Goal: Transaction & Acquisition: Book appointment/travel/reservation

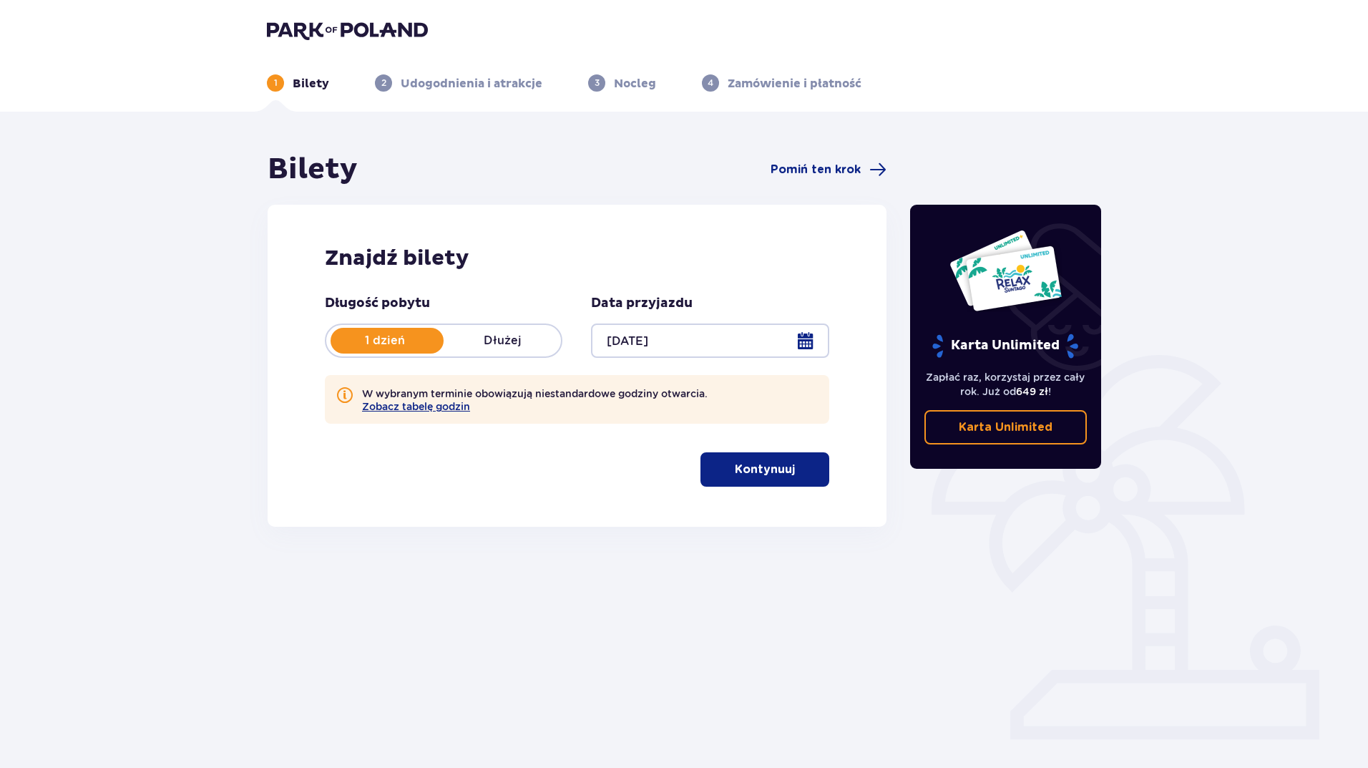
click at [747, 476] on p "Kontynuuj" at bounding box center [765, 469] width 60 height 16
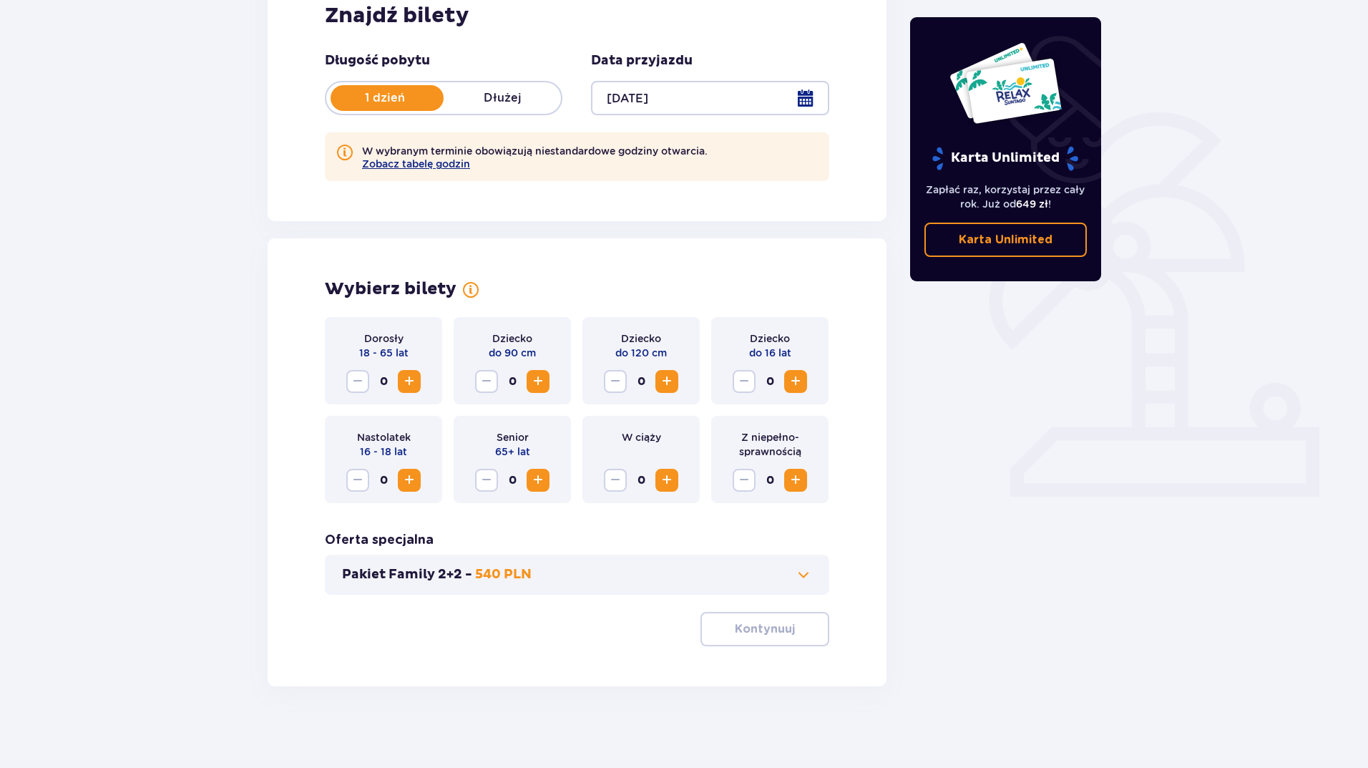
scroll to position [247, 0]
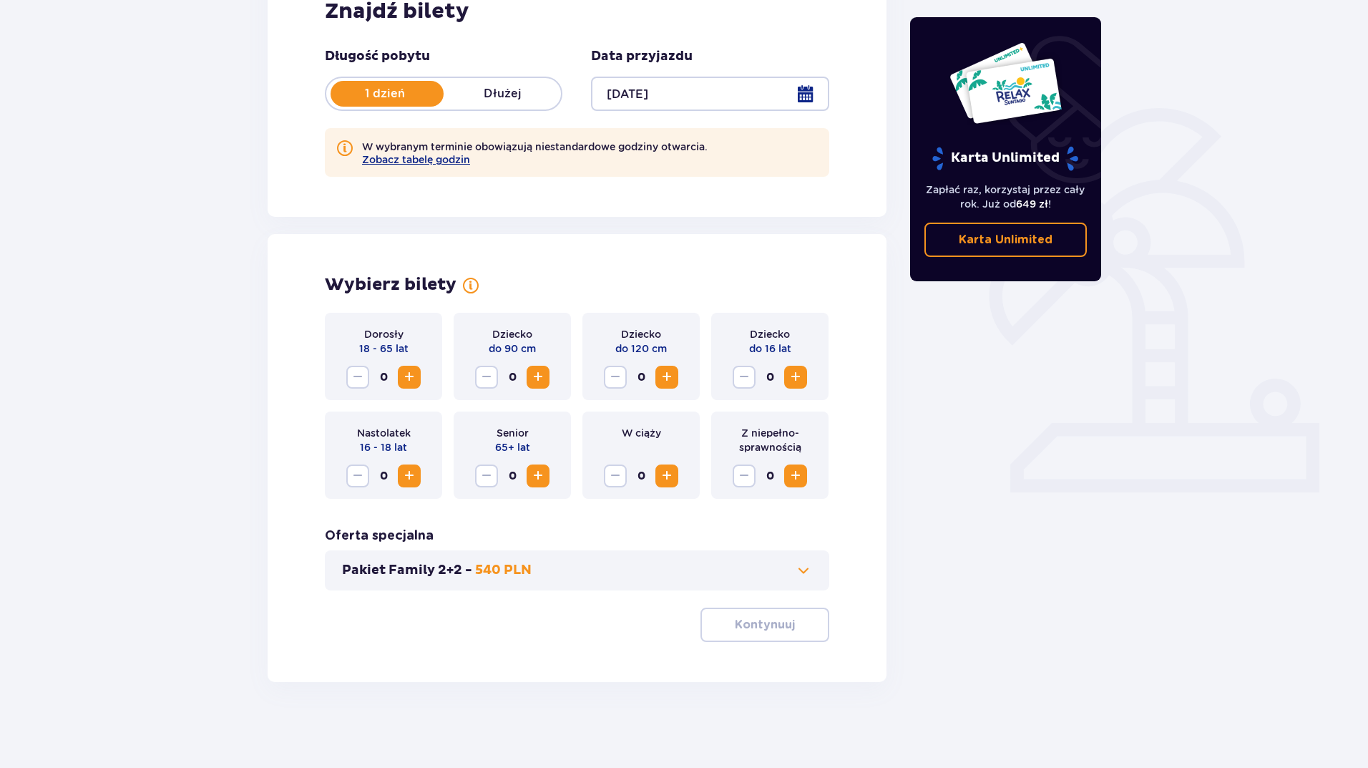
click at [416, 376] on span "Zwiększ" at bounding box center [409, 376] width 17 height 17
click at [411, 376] on span "Zwiększ" at bounding box center [409, 376] width 17 height 17
click at [542, 374] on span "Zwiększ" at bounding box center [537, 376] width 17 height 17
click at [797, 375] on span "Zwiększ" at bounding box center [795, 376] width 17 height 17
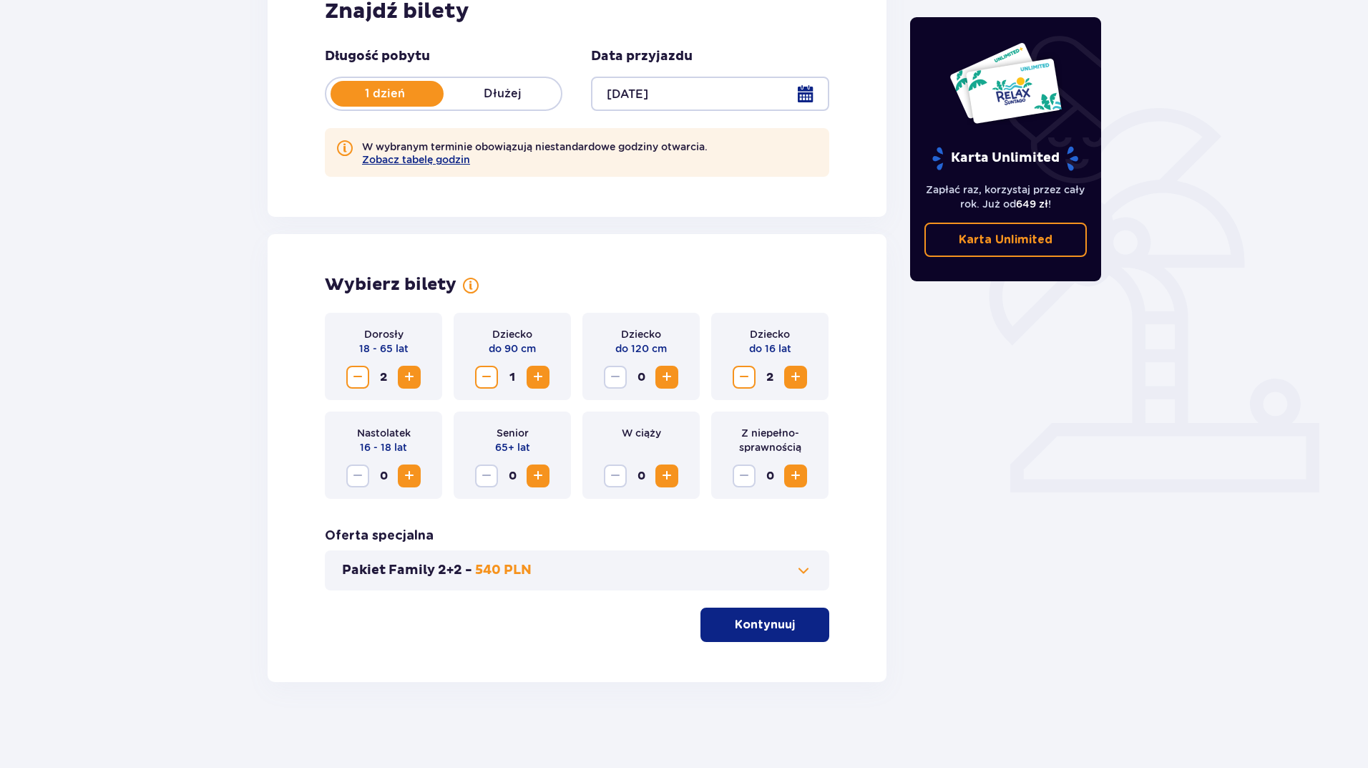
click at [749, 625] on p "Kontynuuj" at bounding box center [765, 625] width 60 height 16
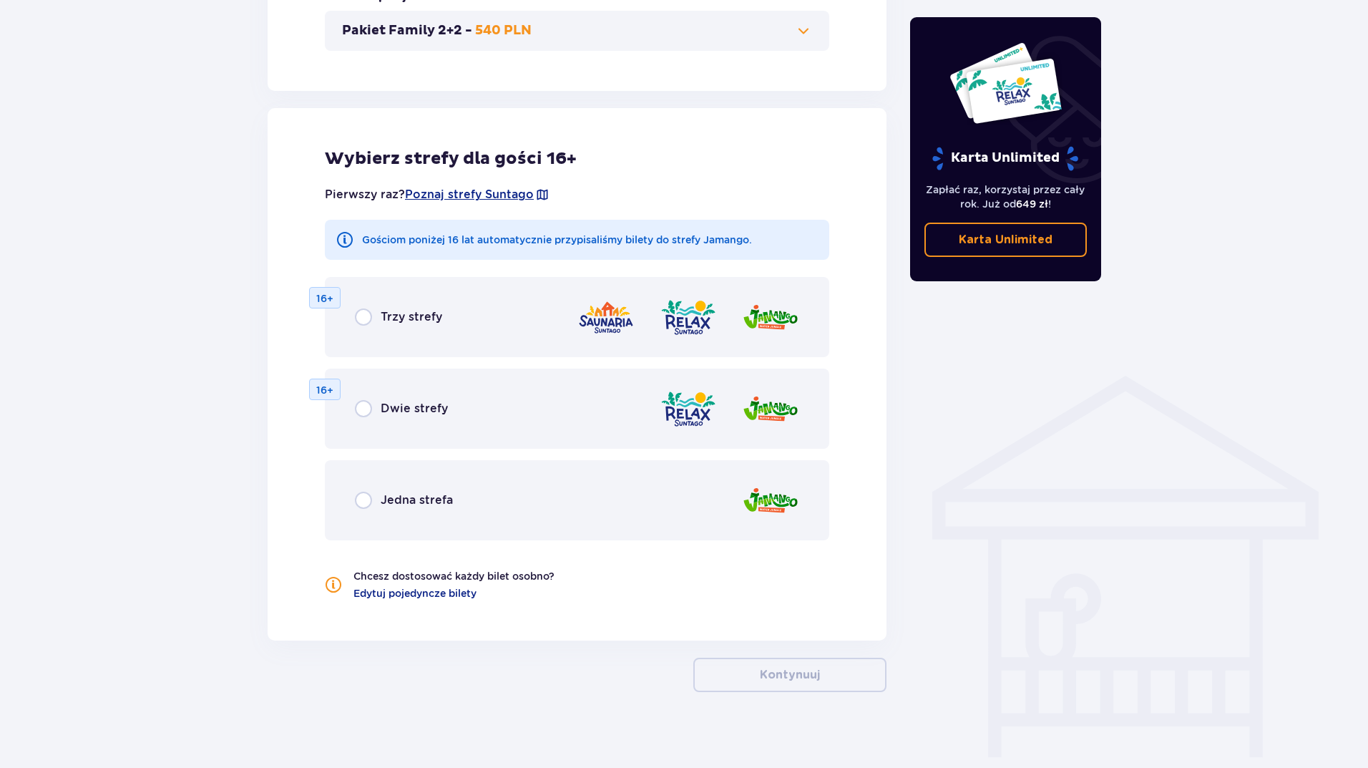
scroll to position [796, 0]
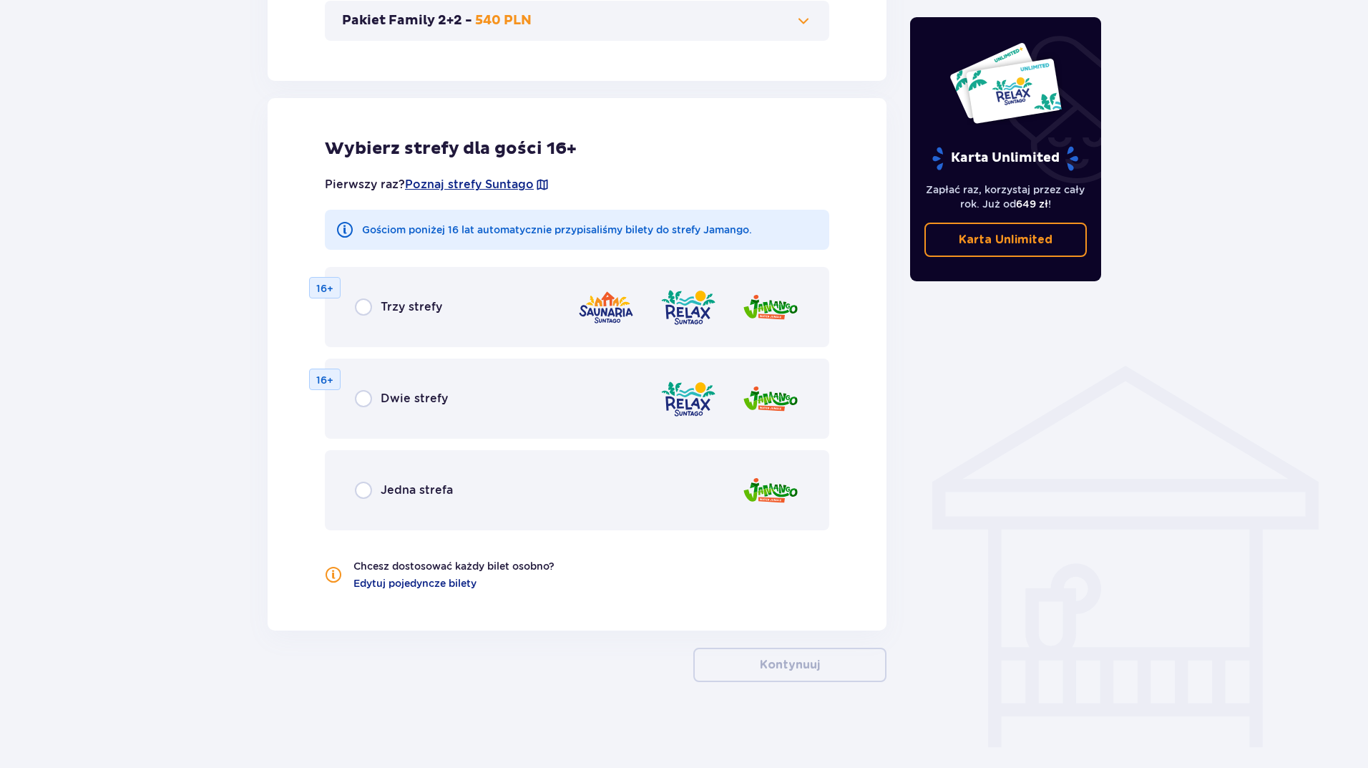
click at [365, 498] on input "radio" at bounding box center [363, 489] width 17 height 17
radio input "true"
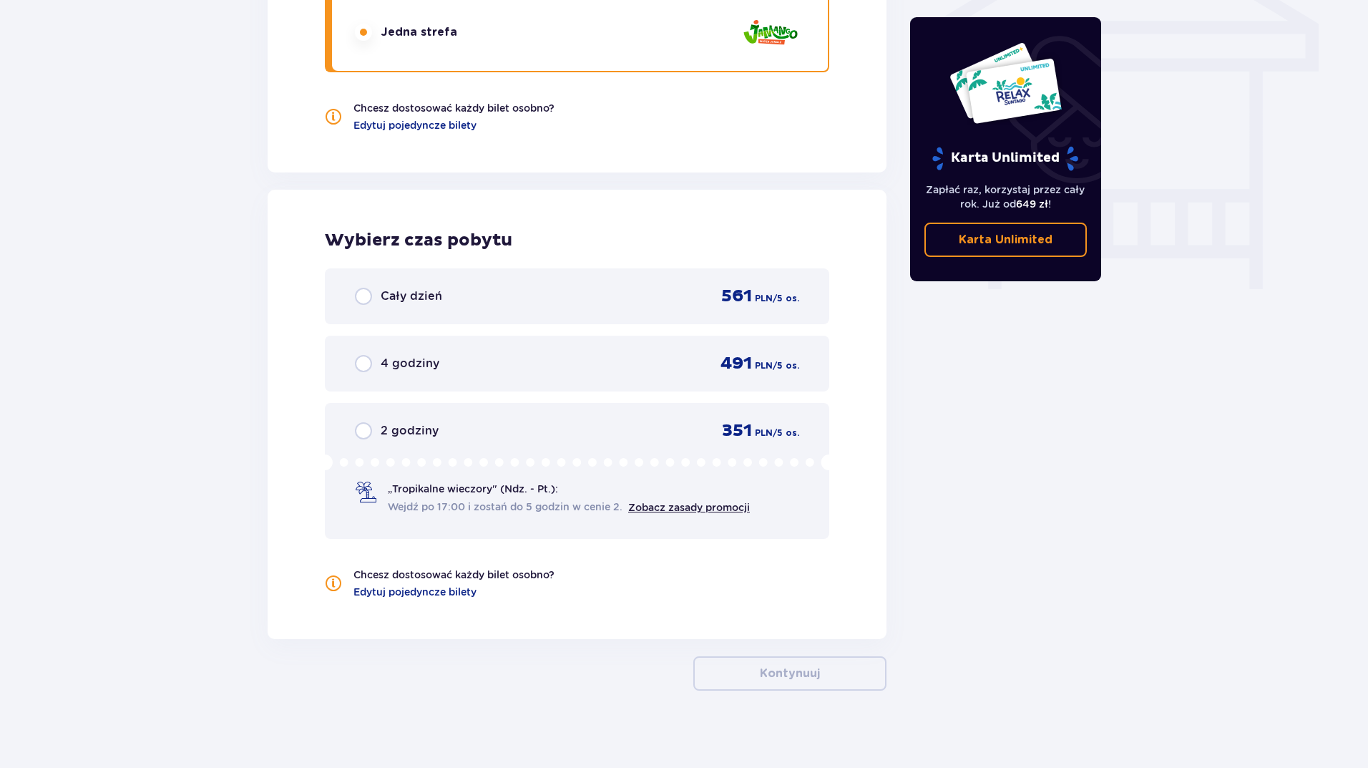
scroll to position [1263, 0]
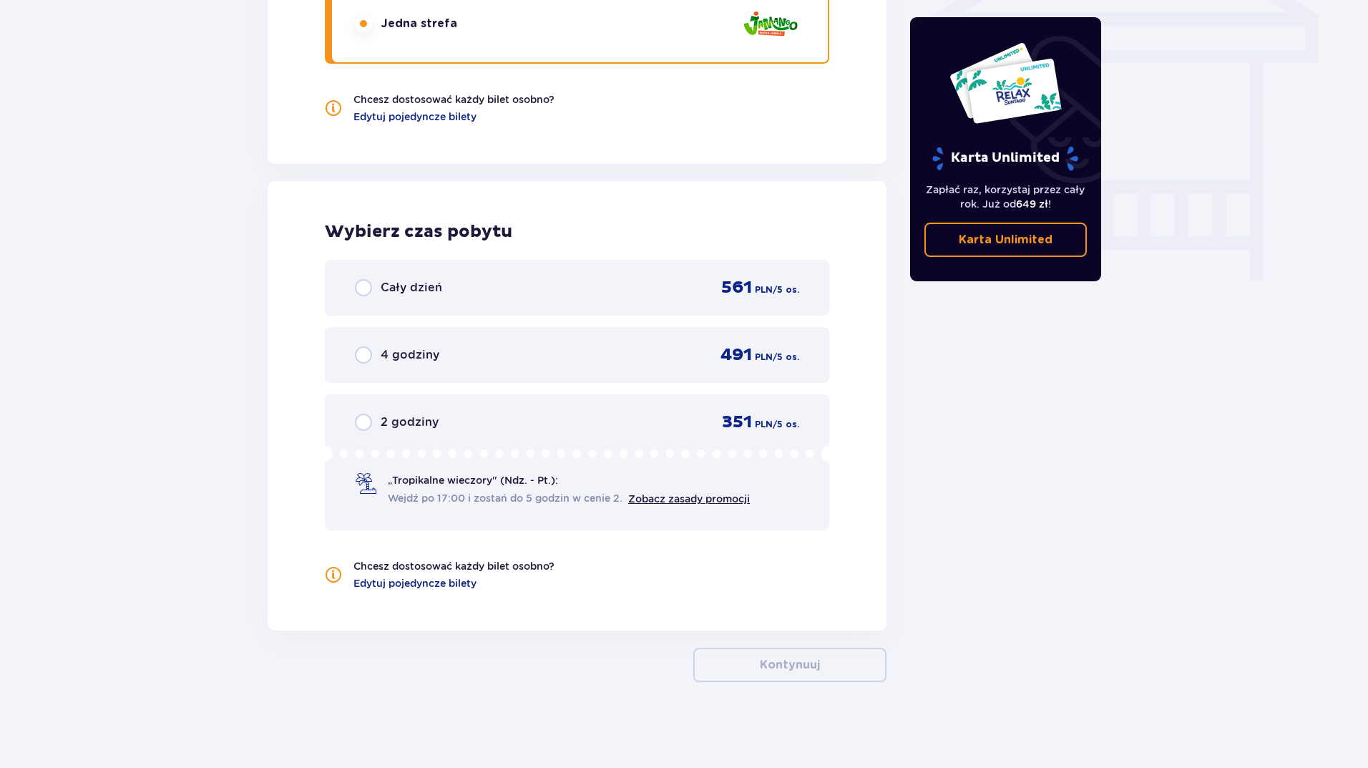
click at [484, 363] on div "4 godziny 491 PLN / 5 os." at bounding box center [577, 354] width 444 height 21
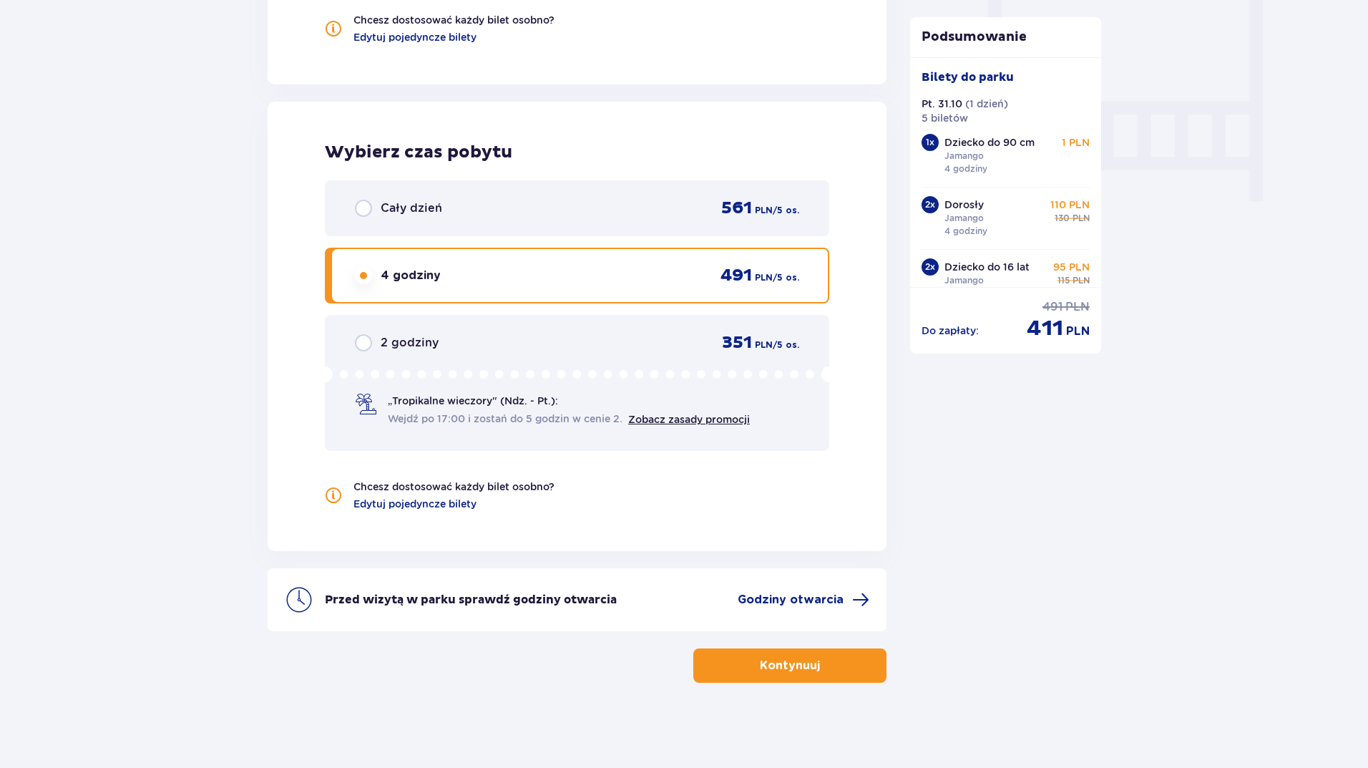
scroll to position [1343, 0]
click at [860, 665] on button "Kontynuuj" at bounding box center [789, 664] width 193 height 34
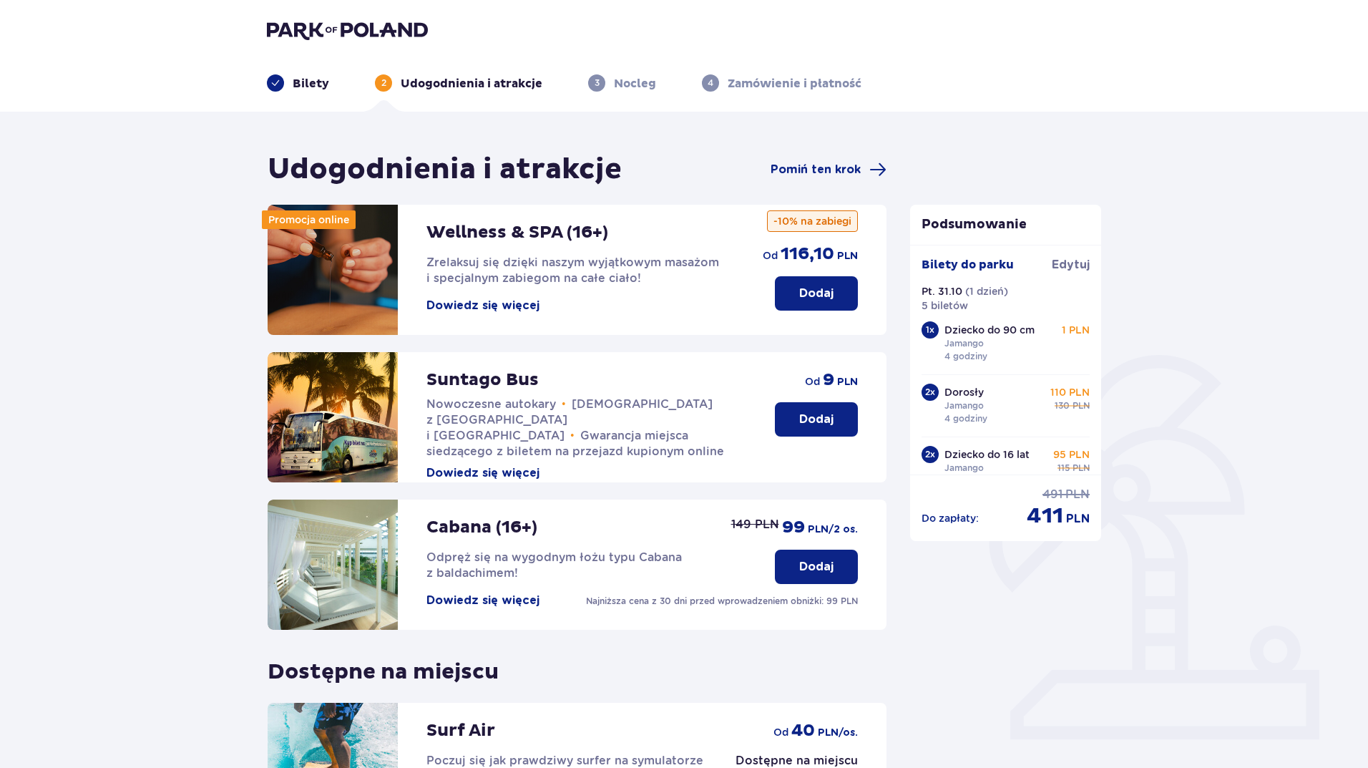
scroll to position [143, 0]
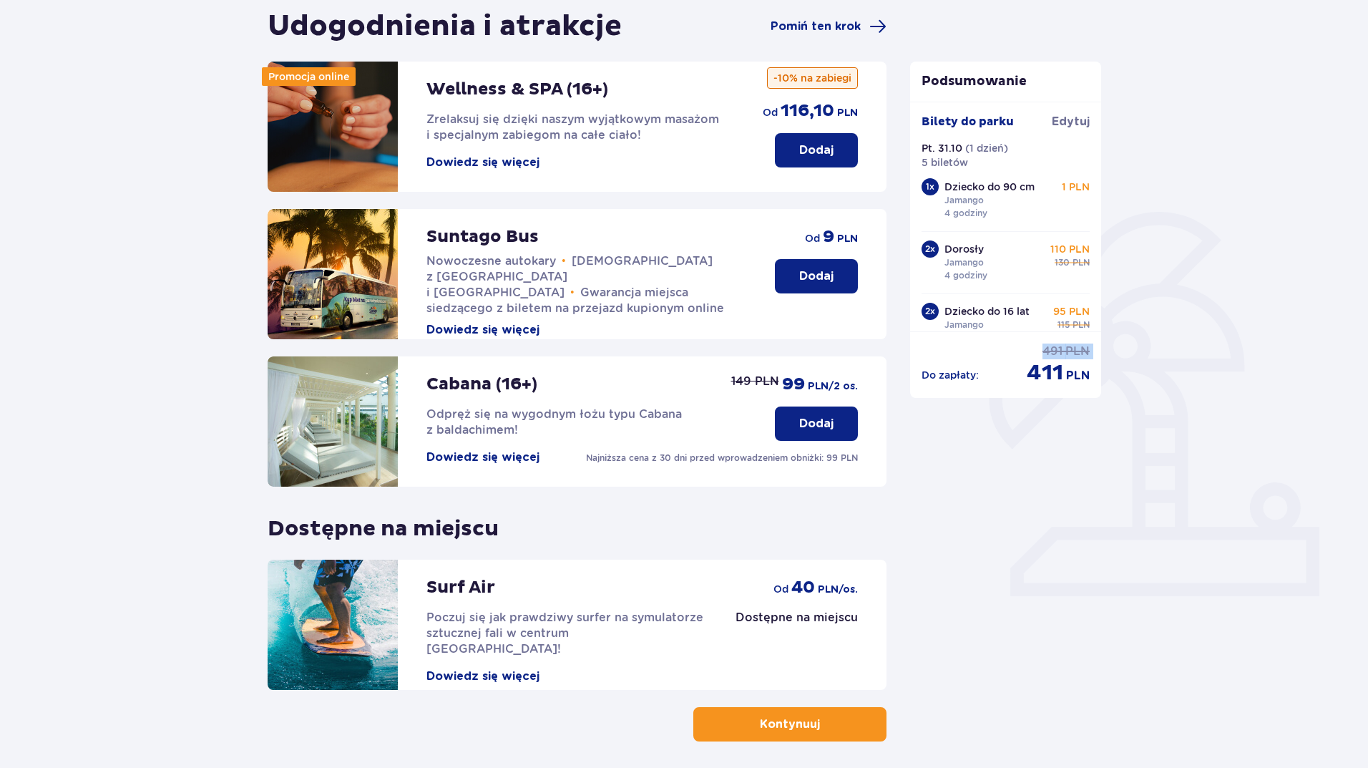
click at [997, 472] on div "Podsumowanie Dodano bilety do zamówienia Bilety do parku Edytuj Pt. 31.10 ( 1 d…" at bounding box center [1006, 375] width 215 height 733
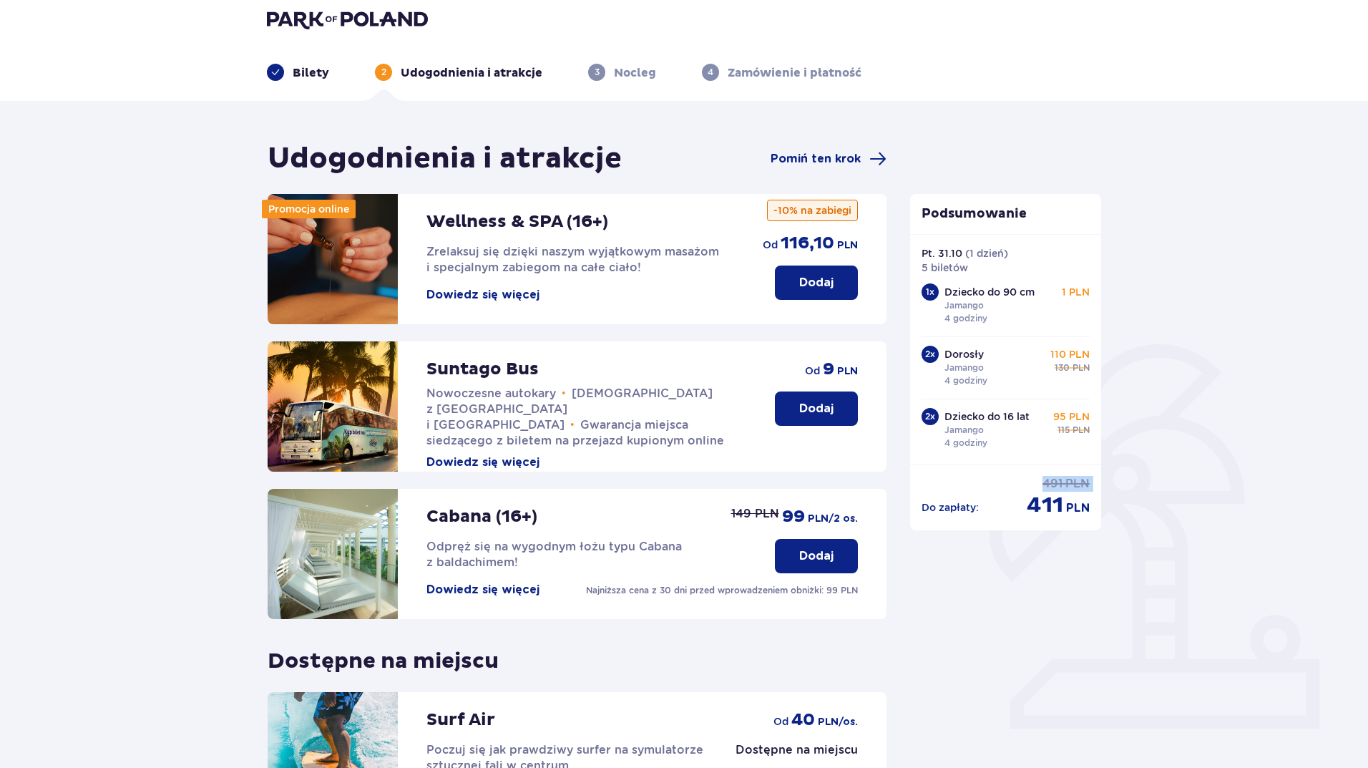
scroll to position [0, 0]
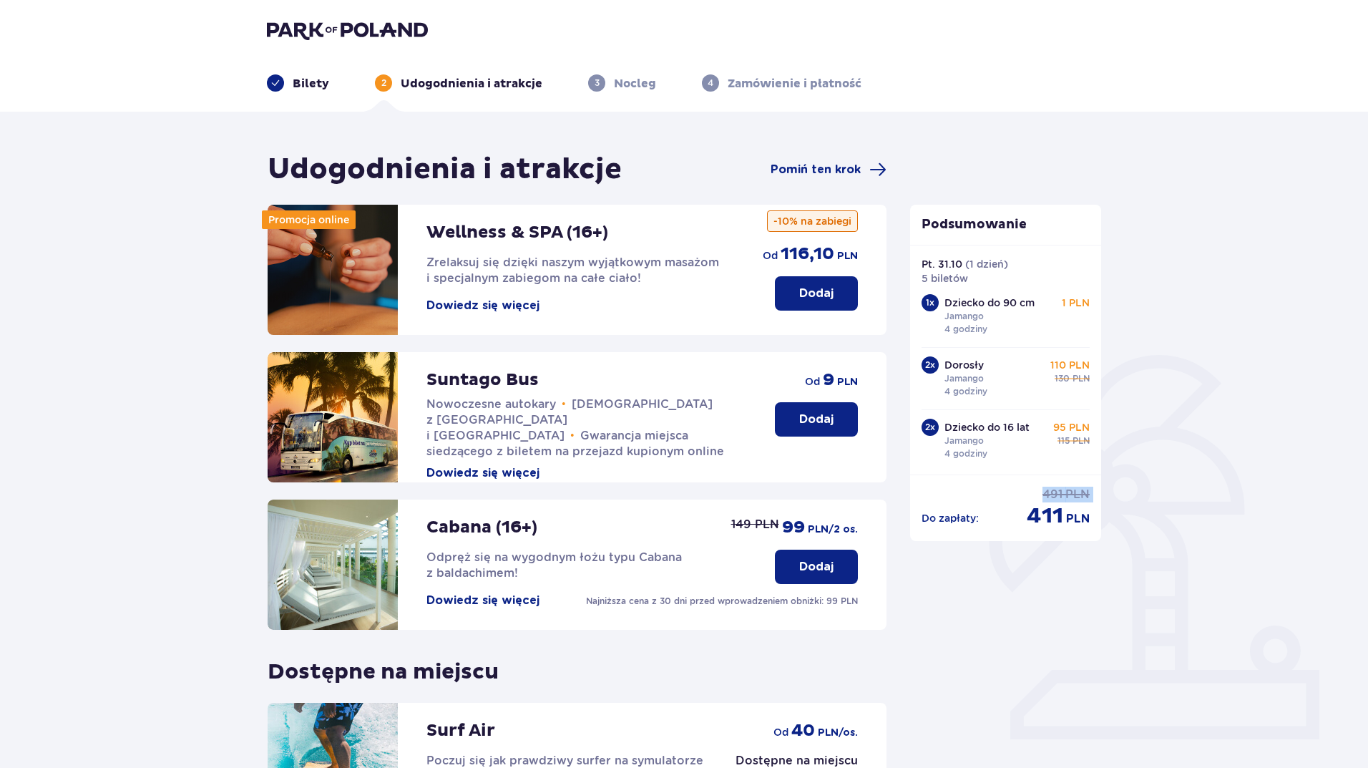
click at [297, 26] on img at bounding box center [347, 30] width 161 height 20
